Goal: Task Accomplishment & Management: Manage account settings

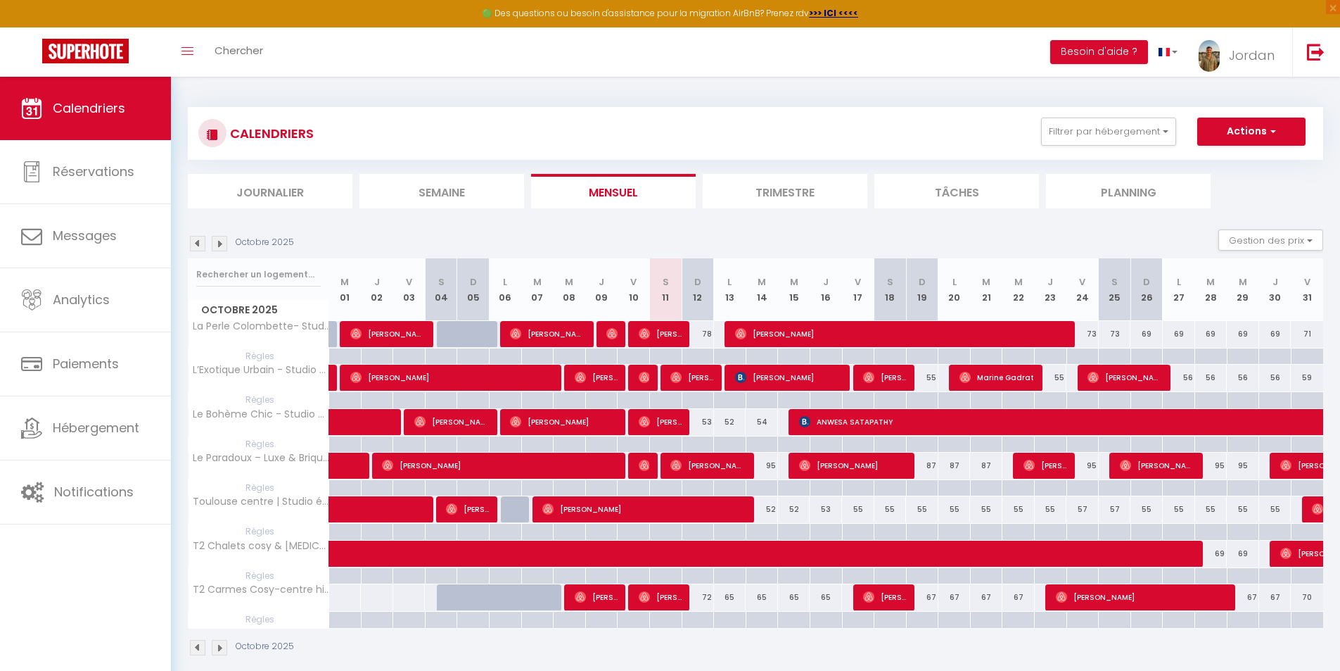
click at [703, 421] on div "53" at bounding box center [698, 422] width 32 height 26
type input "53"
type input "Dim 12 Octobre 2025"
type input "Lun 13 Octobre 2025"
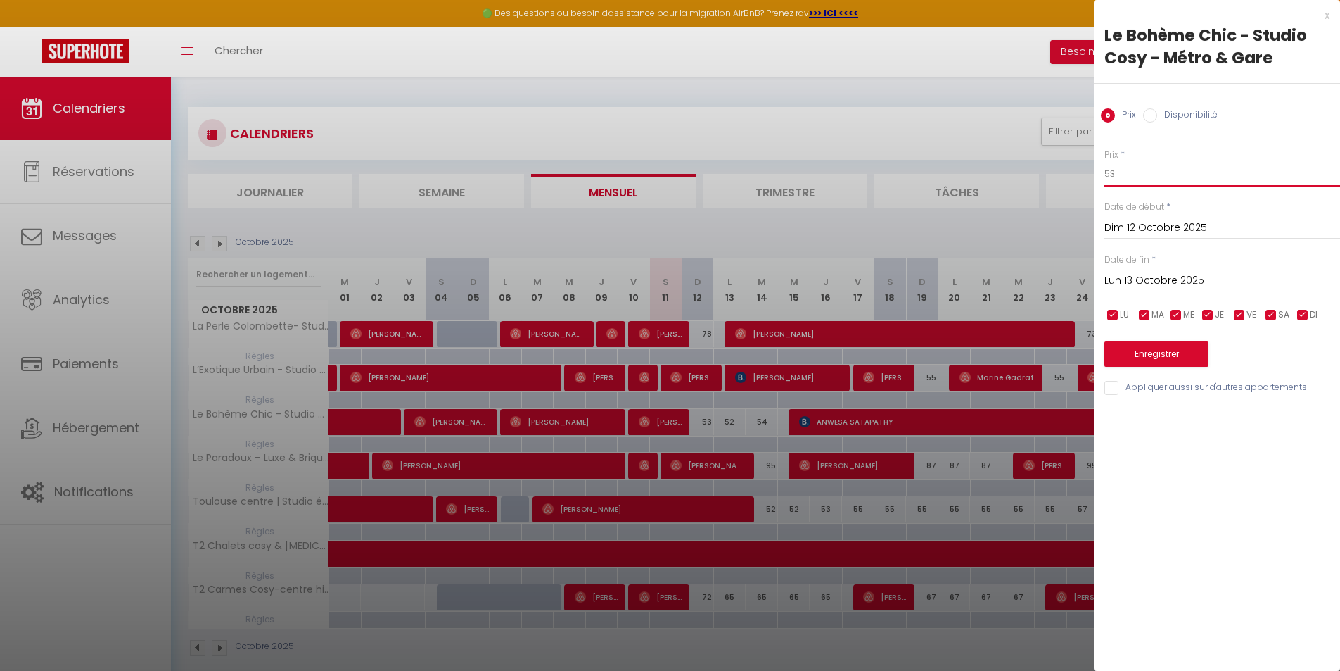
click at [1123, 175] on input "53" at bounding box center [1223, 173] width 236 height 25
type input "52"
click at [1141, 356] on button "Enregistrer" at bounding box center [1157, 353] width 104 height 25
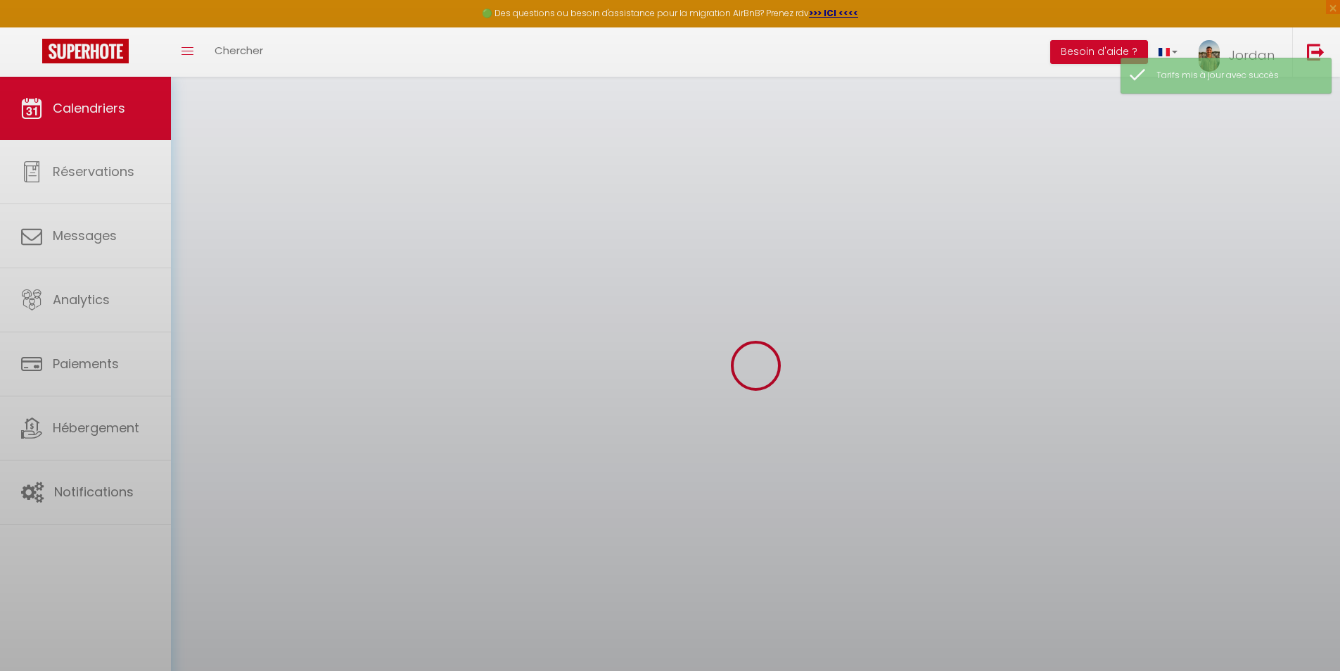
select select "0"
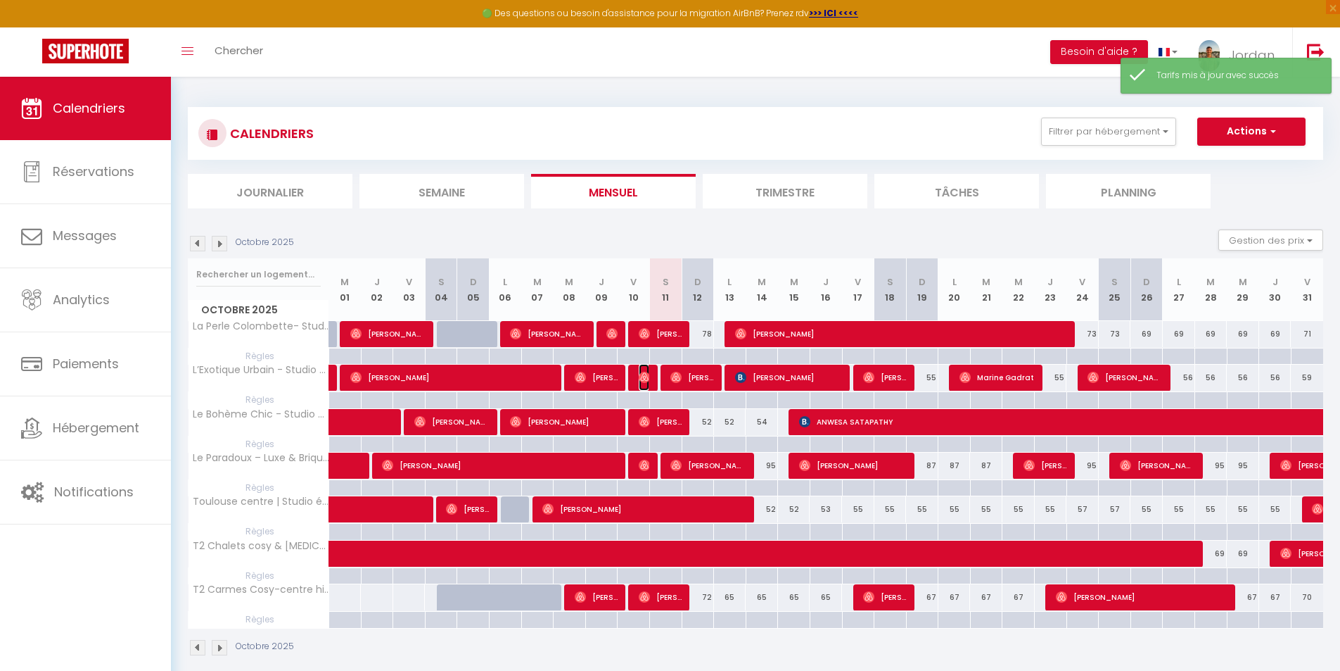
click at [649, 377] on img at bounding box center [644, 377] width 11 height 11
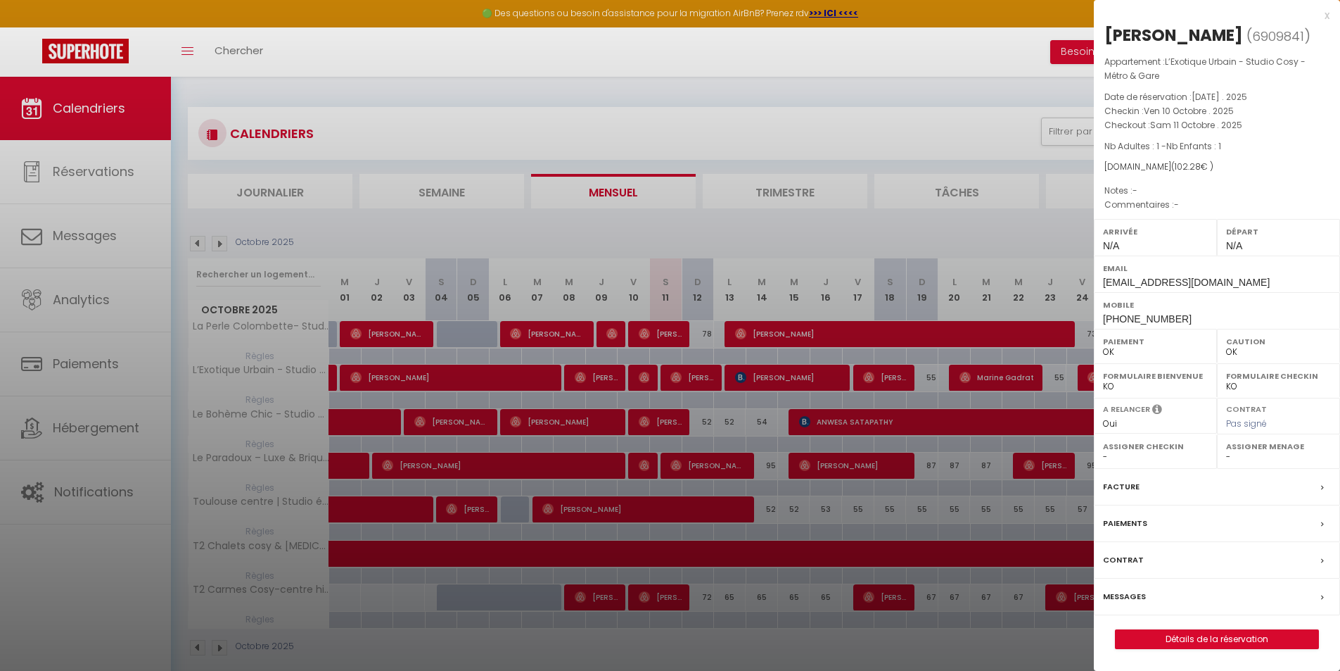
click at [1323, 18] on div "x" at bounding box center [1212, 15] width 236 height 17
